Goal: Task Accomplishment & Management: Manage account settings

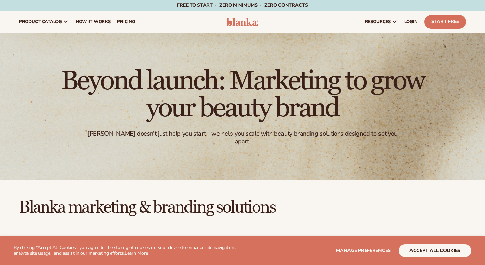
click at [432, 250] on button "accept all cookies" at bounding box center [434, 250] width 73 height 13
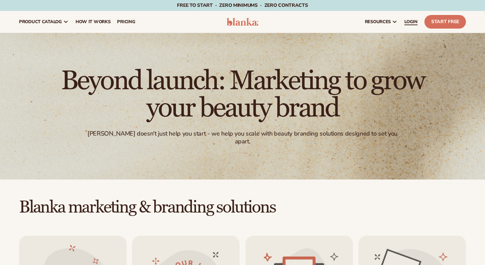
click at [404, 22] on span "LOGIN" at bounding box center [410, 21] width 13 height 5
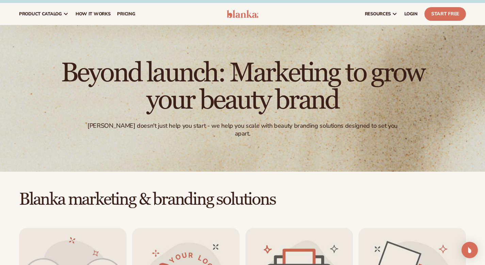
scroll to position [7, 0]
